Goal: Find specific page/section: Find specific page/section

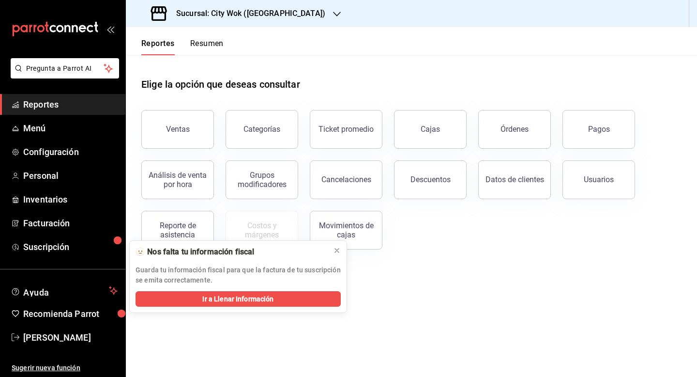
click at [215, 50] on button "Resumen" at bounding box center [206, 47] width 33 height 16
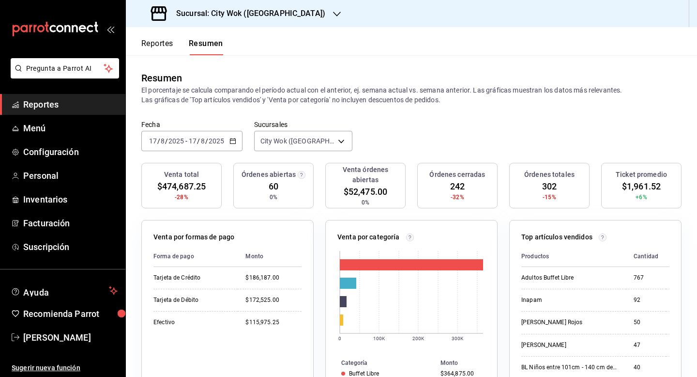
click at [255, 10] on h3 "Sucursal: City Wok (Tepeyac)" at bounding box center [246, 14] width 157 height 12
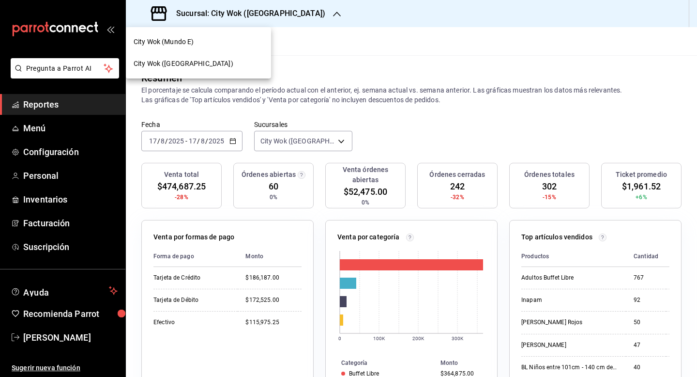
click at [236, 48] on div "City Wok (Mundo E)" at bounding box center [198, 42] width 145 height 22
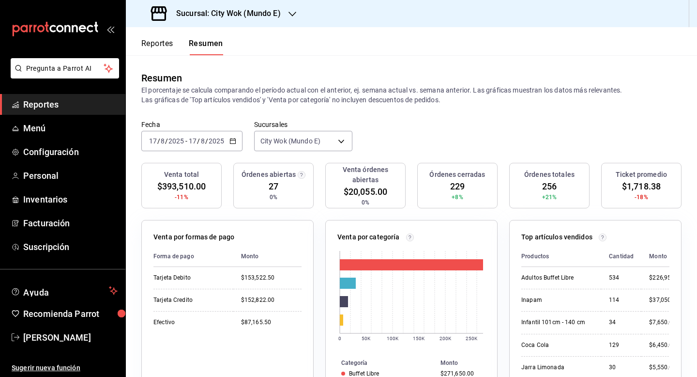
click at [242, 10] on h3 "Sucursal: City Wok (Mundo E)" at bounding box center [224, 14] width 112 height 12
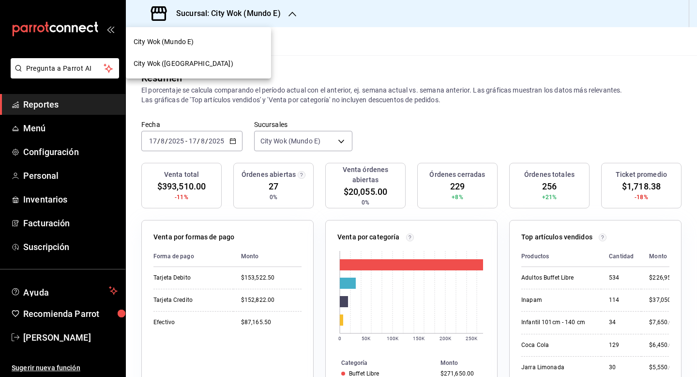
click at [220, 66] on div "City Wok ([GEOGRAPHIC_DATA])" at bounding box center [199, 64] width 130 height 10
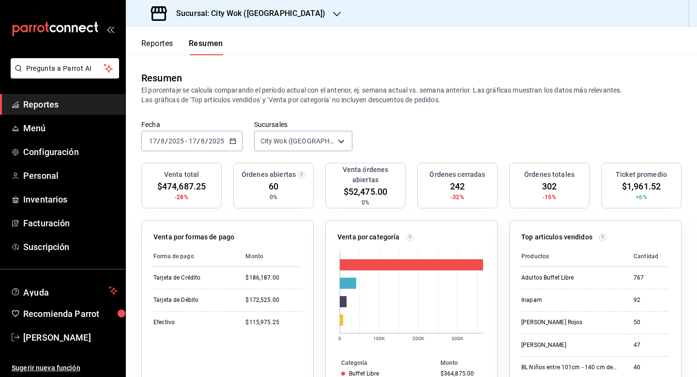
click at [267, 17] on h3 "Sucursal: City Wok (Tepeyac)" at bounding box center [246, 14] width 157 height 12
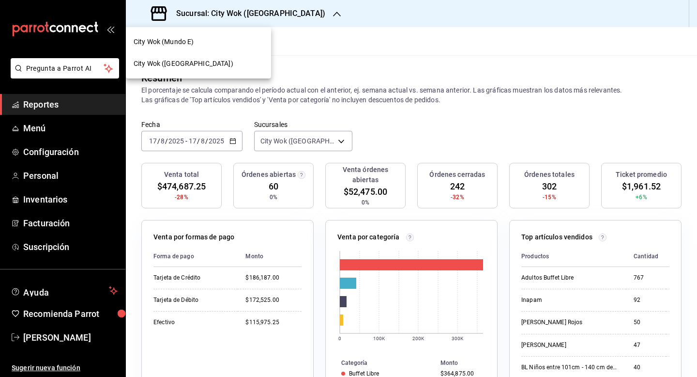
click at [221, 44] on div "City Wok (Mundo E)" at bounding box center [199, 42] width 130 height 10
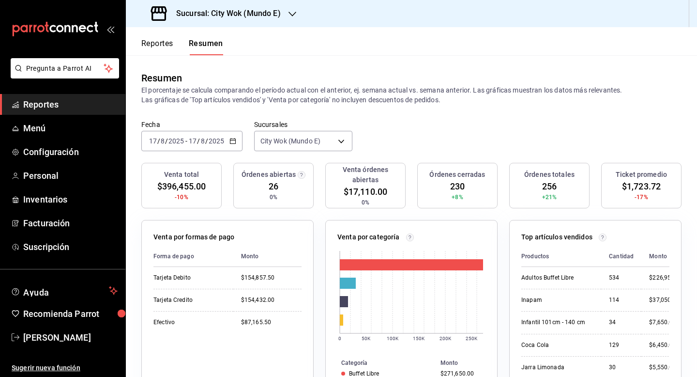
click at [254, 15] on h3 "Sucursal: City Wok (Mundo E)" at bounding box center [224, 14] width 112 height 12
